Goal: Navigation & Orientation: Find specific page/section

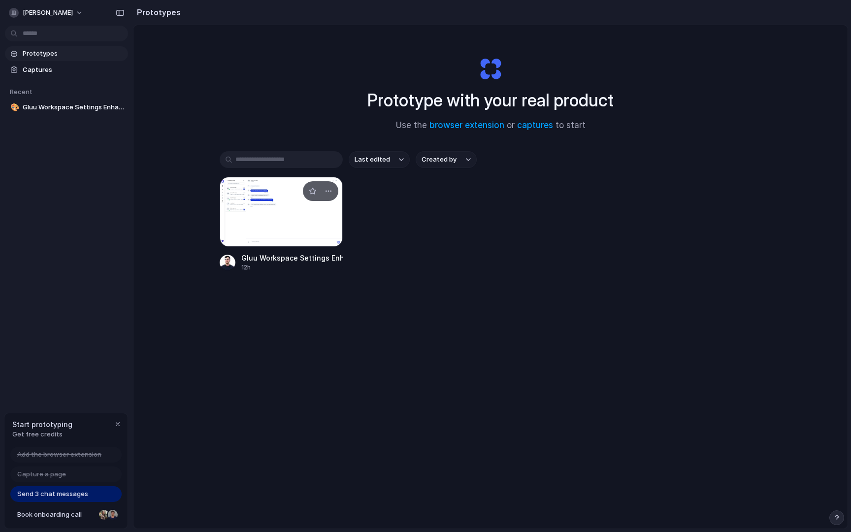
click at [279, 213] on div at bounding box center [281, 212] width 123 height 70
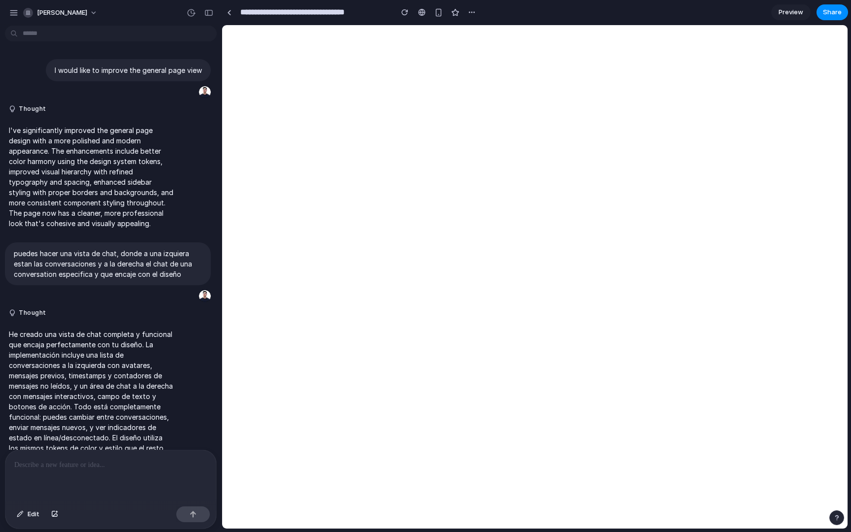
scroll to position [24, 0]
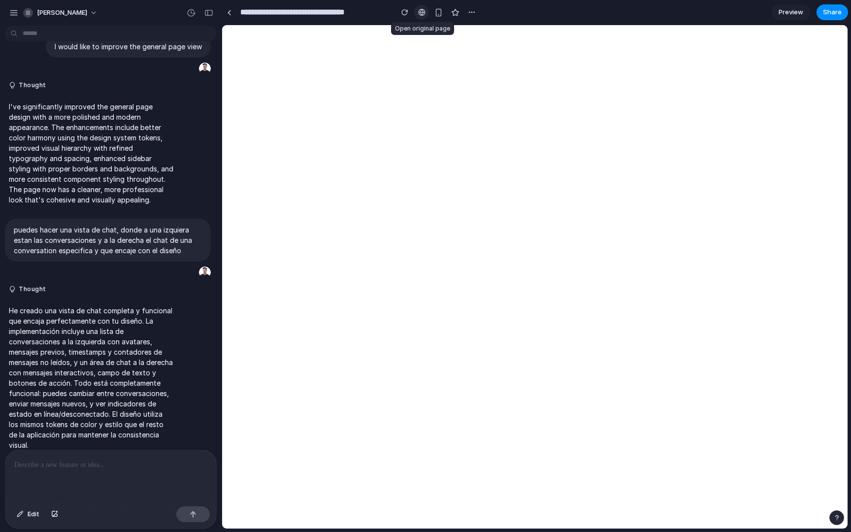
click at [419, 14] on div at bounding box center [421, 12] width 7 height 8
click at [474, 8] on div "button" at bounding box center [472, 12] width 8 height 8
click at [152, 133] on div "Duplicate Delete" at bounding box center [425, 266] width 851 height 532
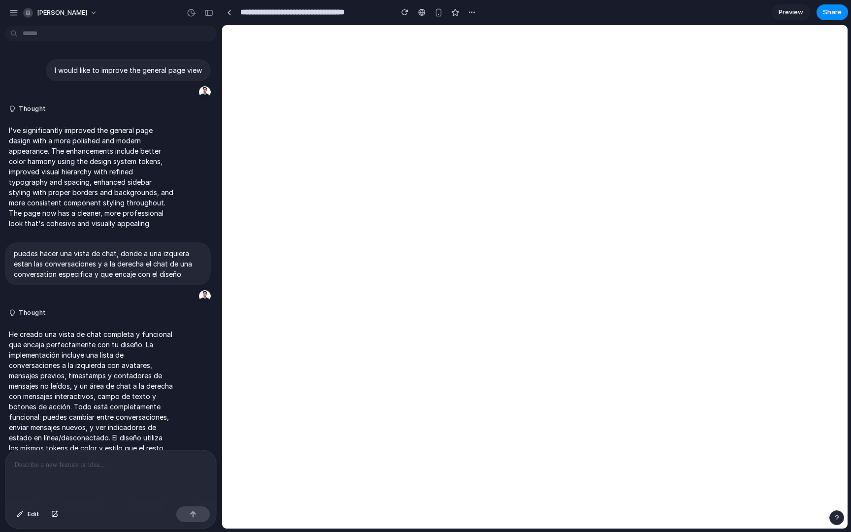
scroll to position [0, 0]
click at [13, 12] on div "button" at bounding box center [13, 12] width 9 height 9
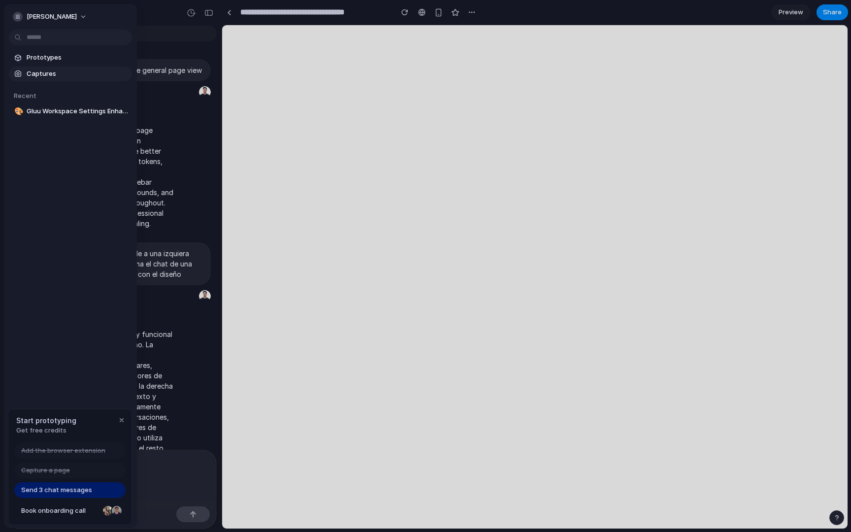
click at [77, 77] on span "Captures" at bounding box center [77, 74] width 101 height 10
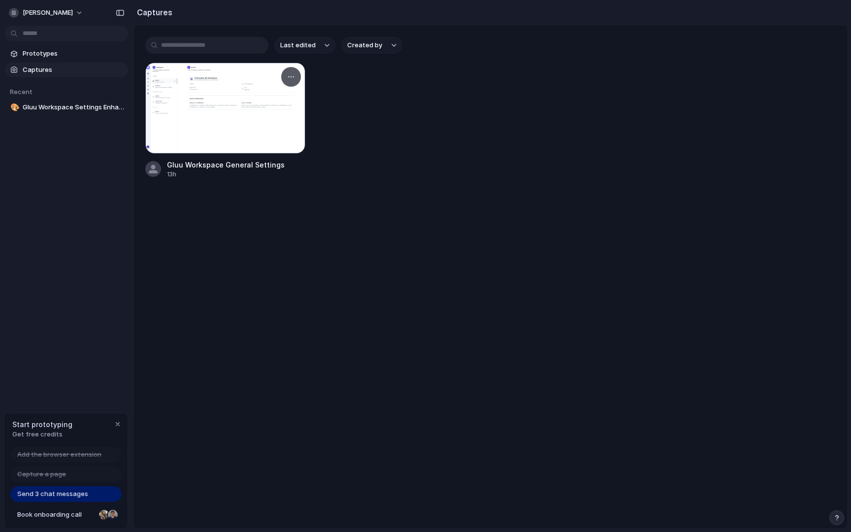
click at [270, 133] on div at bounding box center [225, 108] width 160 height 91
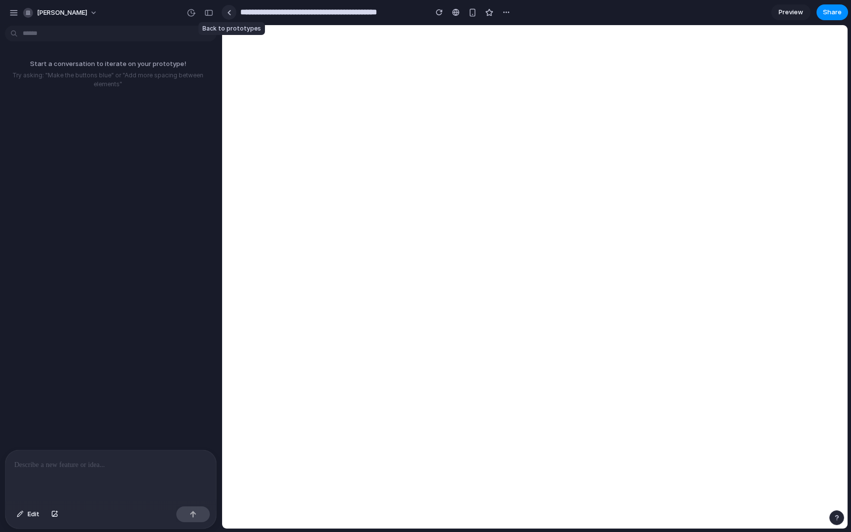
click at [227, 10] on div at bounding box center [229, 12] width 4 height 5
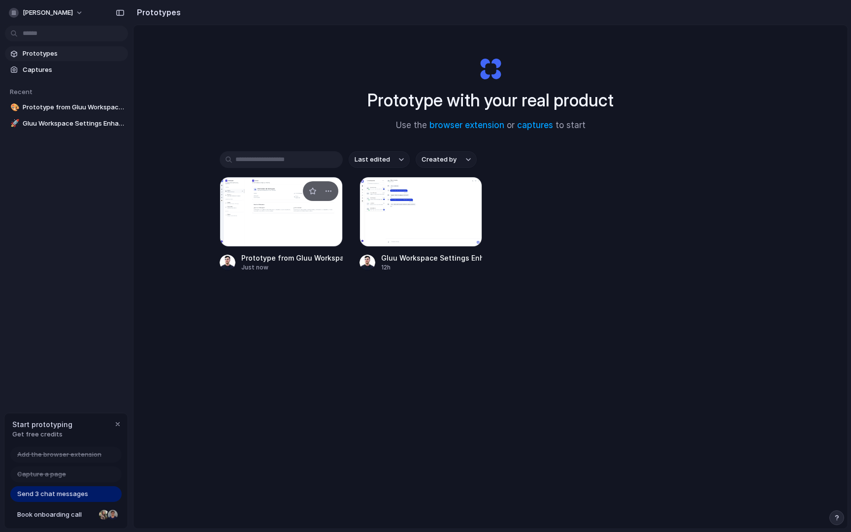
click at [318, 184] on div at bounding box center [320, 191] width 35 height 20
click at [57, 67] on span "Captures" at bounding box center [73, 70] width 101 height 10
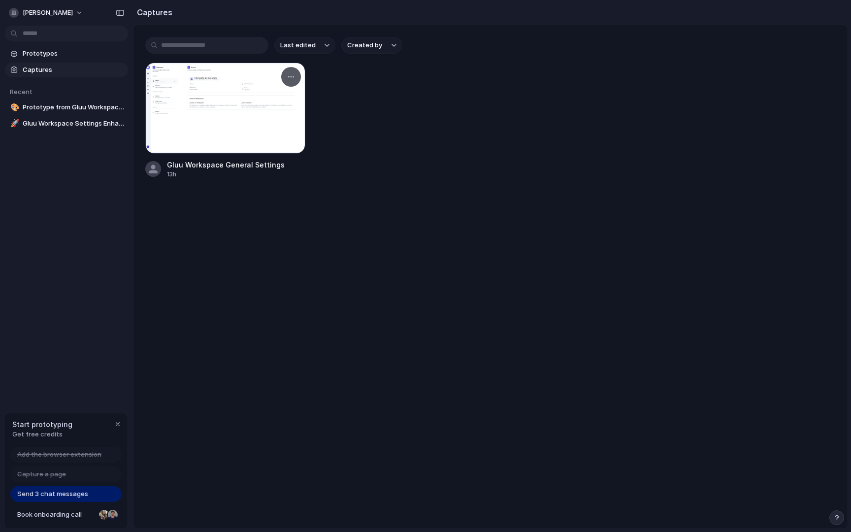
click at [285, 118] on div at bounding box center [225, 108] width 160 height 91
